Goal: Check status: Check status

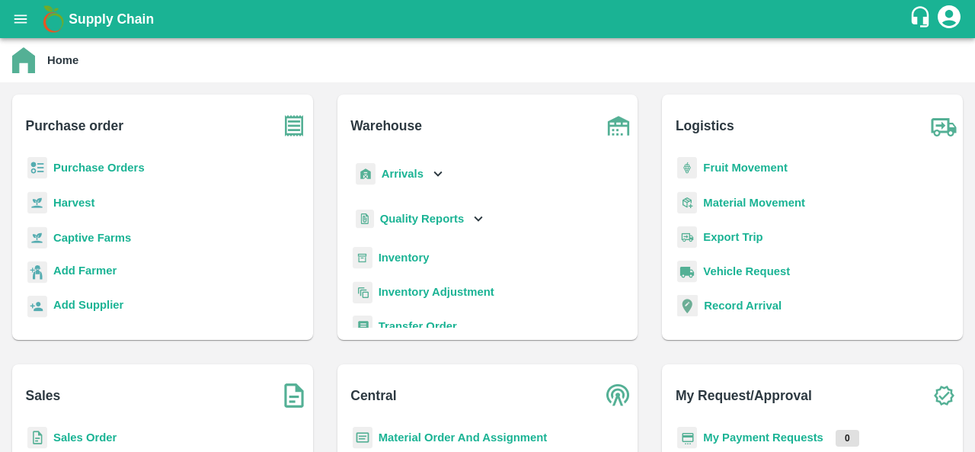
click at [98, 176] on div "Purchase Orders" at bounding box center [162, 174] width 277 height 34
click at [105, 170] on b "Purchase Orders" at bounding box center [98, 167] width 91 height 12
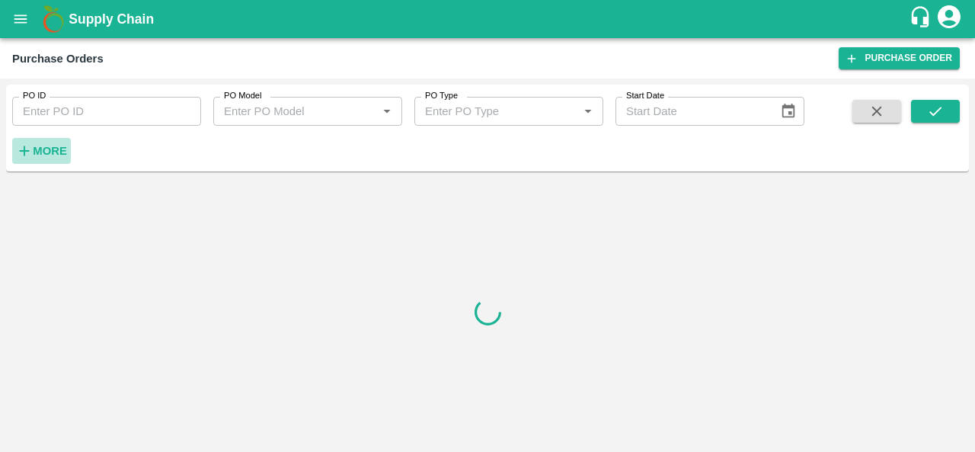
click at [55, 156] on strong "More" at bounding box center [50, 151] width 34 height 12
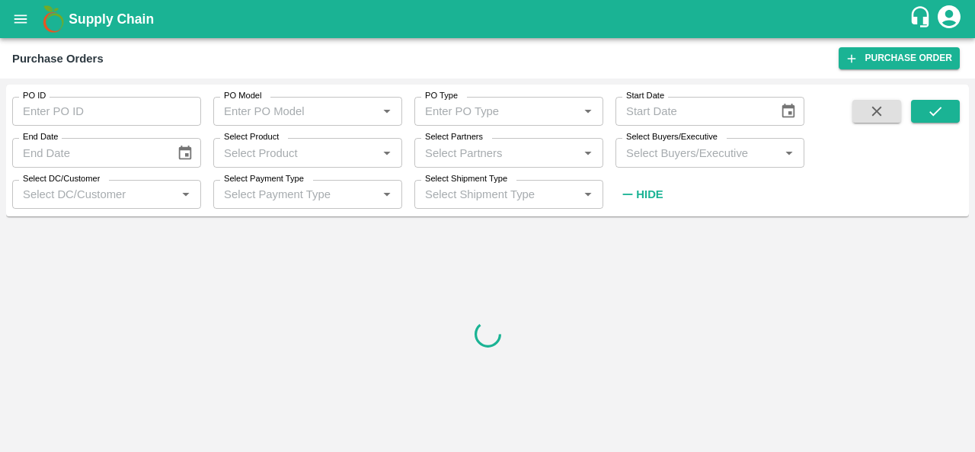
click at [638, 152] on input "Select Buyers/Executive" at bounding box center [697, 152] width 155 height 20
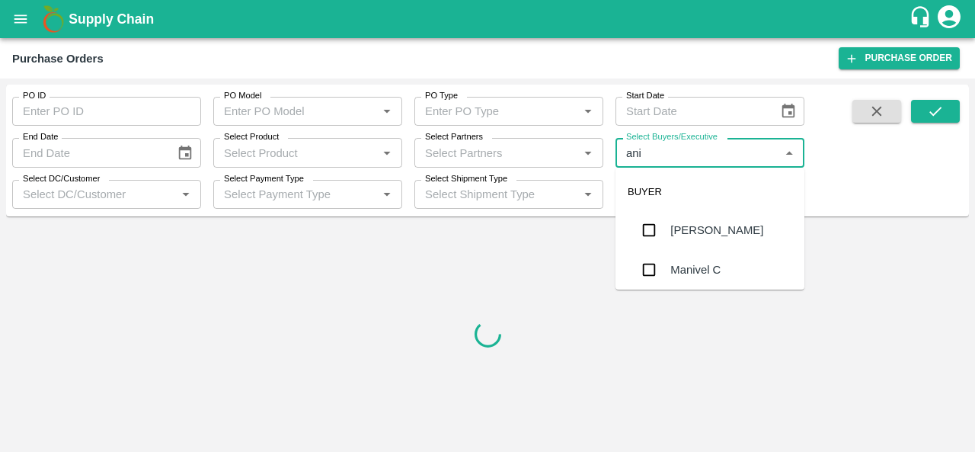
type input "anil"
click at [694, 228] on div "[PERSON_NAME]" at bounding box center [716, 230] width 93 height 17
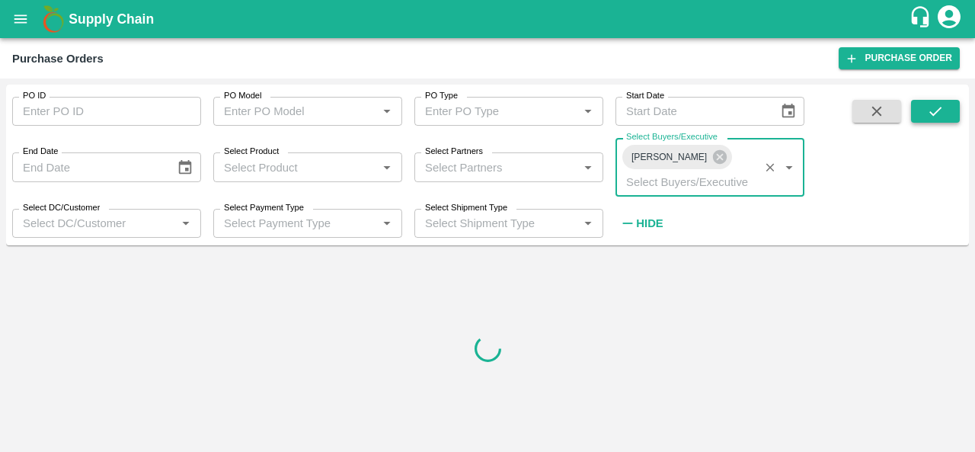
click at [924, 115] on button "submit" at bounding box center [935, 111] width 49 height 23
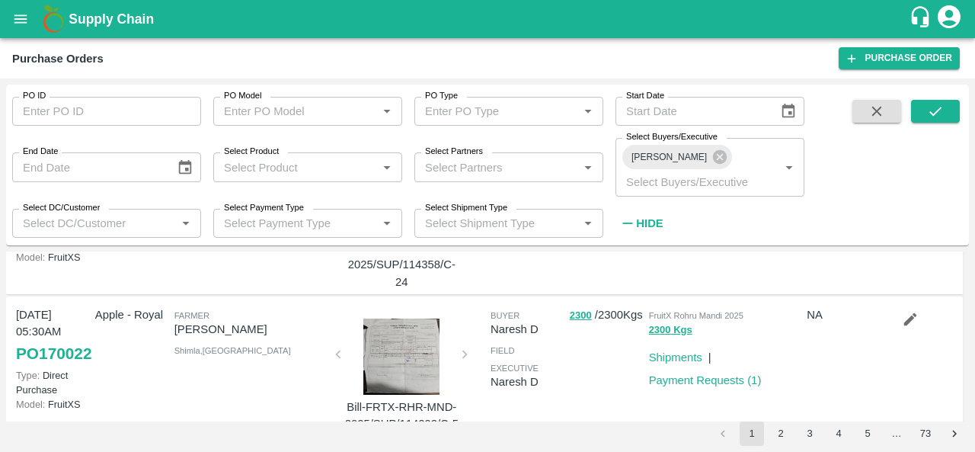
scroll to position [129, 0]
click at [927, 113] on icon "submit" at bounding box center [935, 111] width 17 height 17
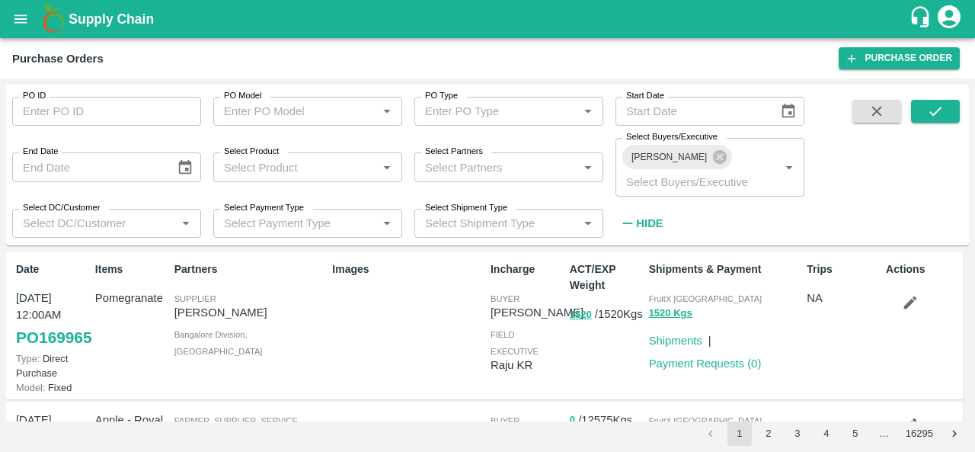
scroll to position [163, 0]
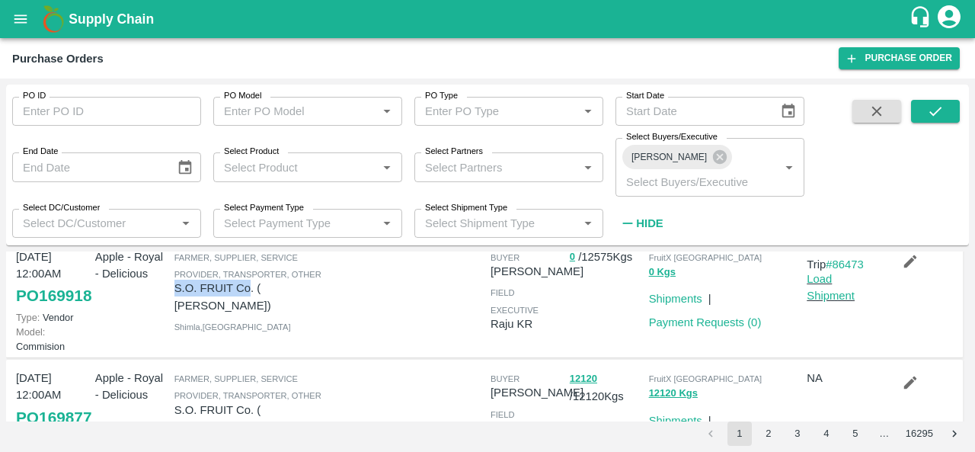
drag, startPoint x: 174, startPoint y: 296, endPoint x: 251, endPoint y: 299, distance: 77.0
click at [251, 299] on p "S.O. FRUIT Co. ( [PERSON_NAME])" at bounding box center [250, 297] width 152 height 34
copy p "S.O. FRUIT Co"
click at [472, 157] on input "Select Partners" at bounding box center [496, 167] width 155 height 20
paste input "S.O. FRUIT Co"
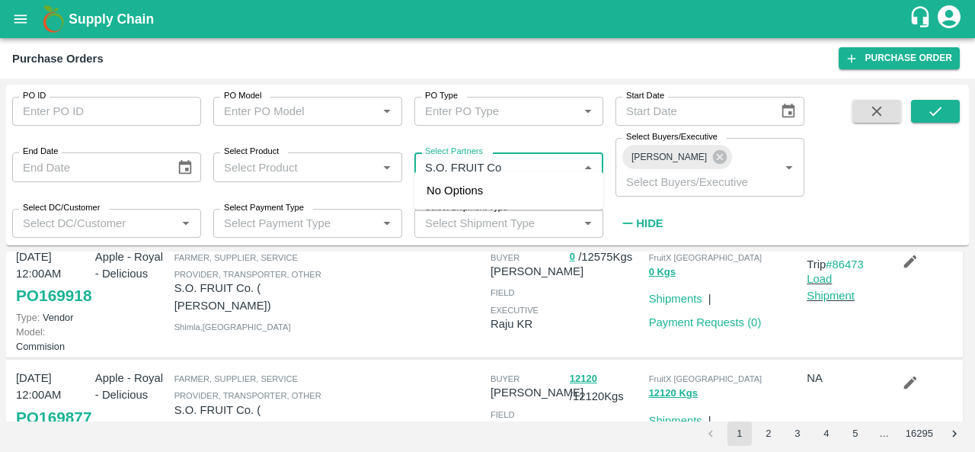
type input "S.O. FRUIT Co"
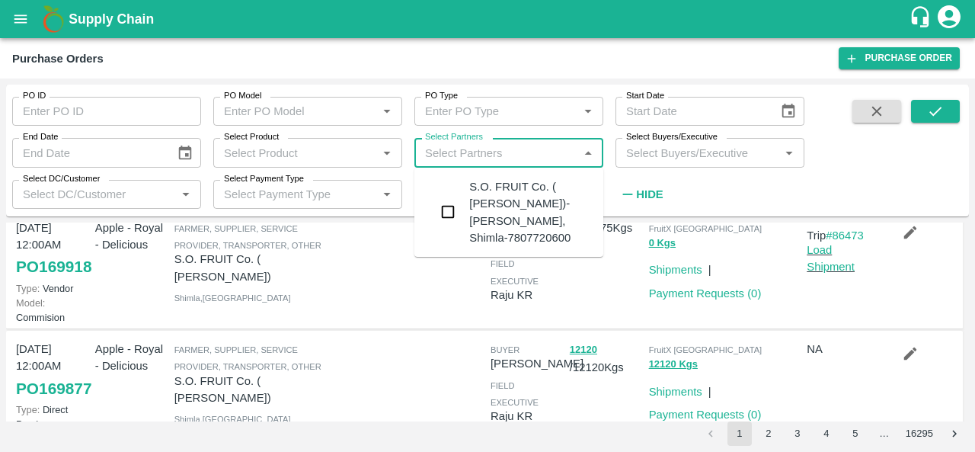
click at [483, 204] on div "S.O. FRUIT Co. ( Sardevan Singh)-Diswani, Shimla-7807720600" at bounding box center [530, 212] width 122 height 68
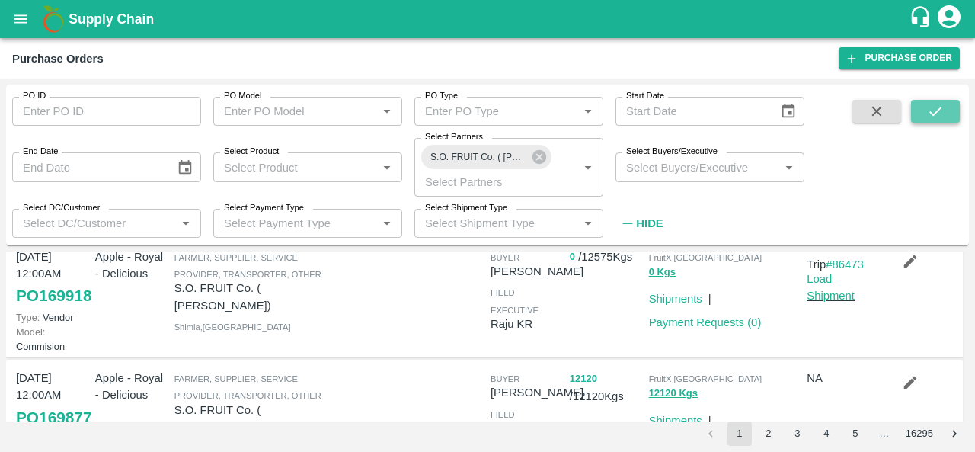
click at [935, 112] on icon "submit" at bounding box center [935, 111] width 12 height 9
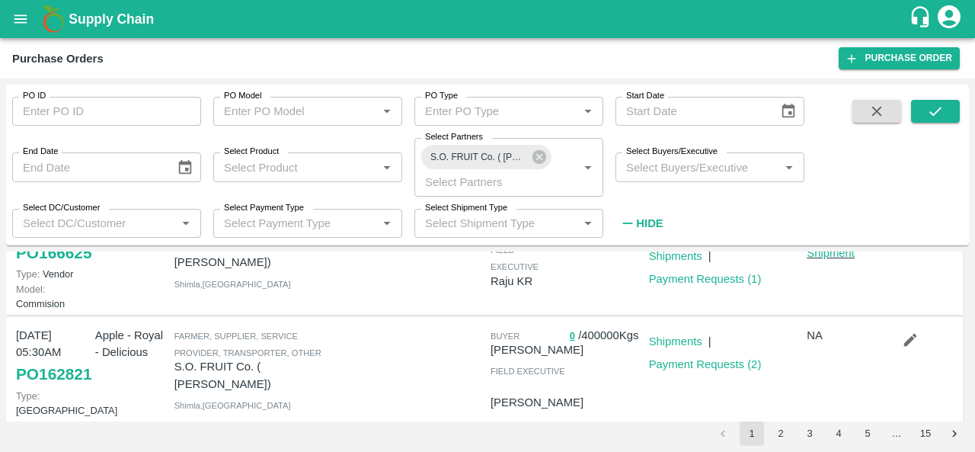
scroll to position [343, 0]
click at [53, 266] on link "PO 166625" at bounding box center [53, 251] width 75 height 27
drag, startPoint x: 18, startPoint y: 264, endPoint x: 74, endPoint y: 285, distance: 59.6
click at [74, 238] on p "31 Jul, 12:00AM" at bounding box center [52, 221] width 73 height 34
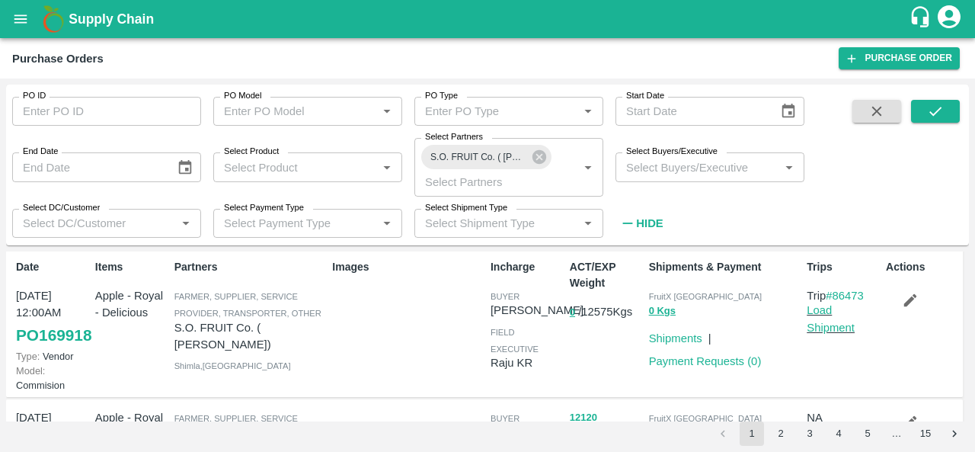
scroll to position [2, 0]
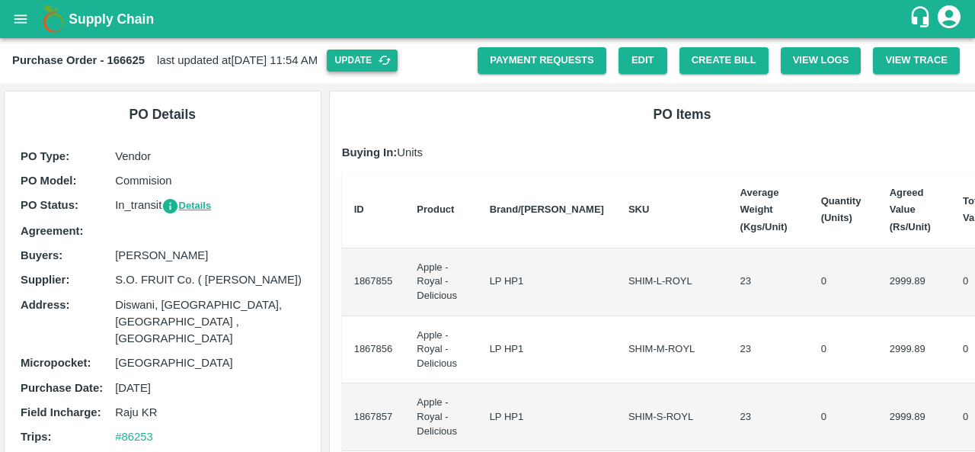
click at [398, 66] on button "Update" at bounding box center [362, 61] width 71 height 22
